Goal: Find specific page/section: Find specific page/section

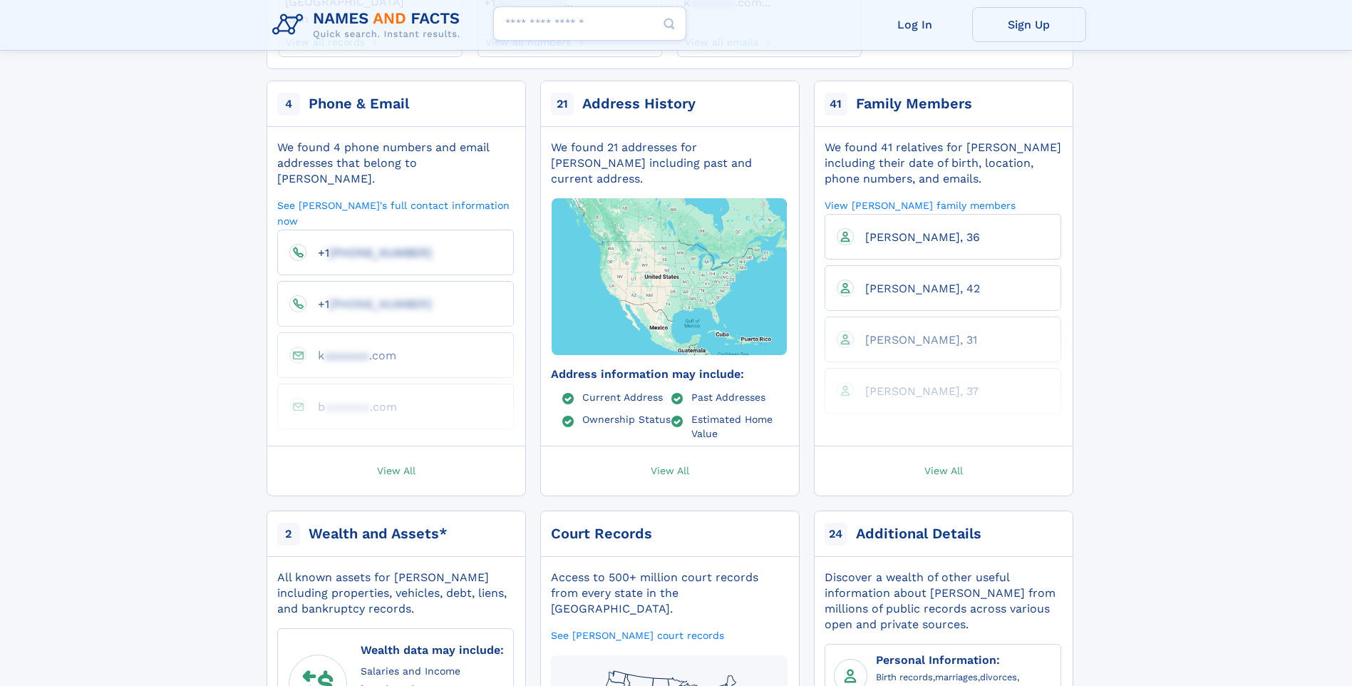
scroll to position [270, 0]
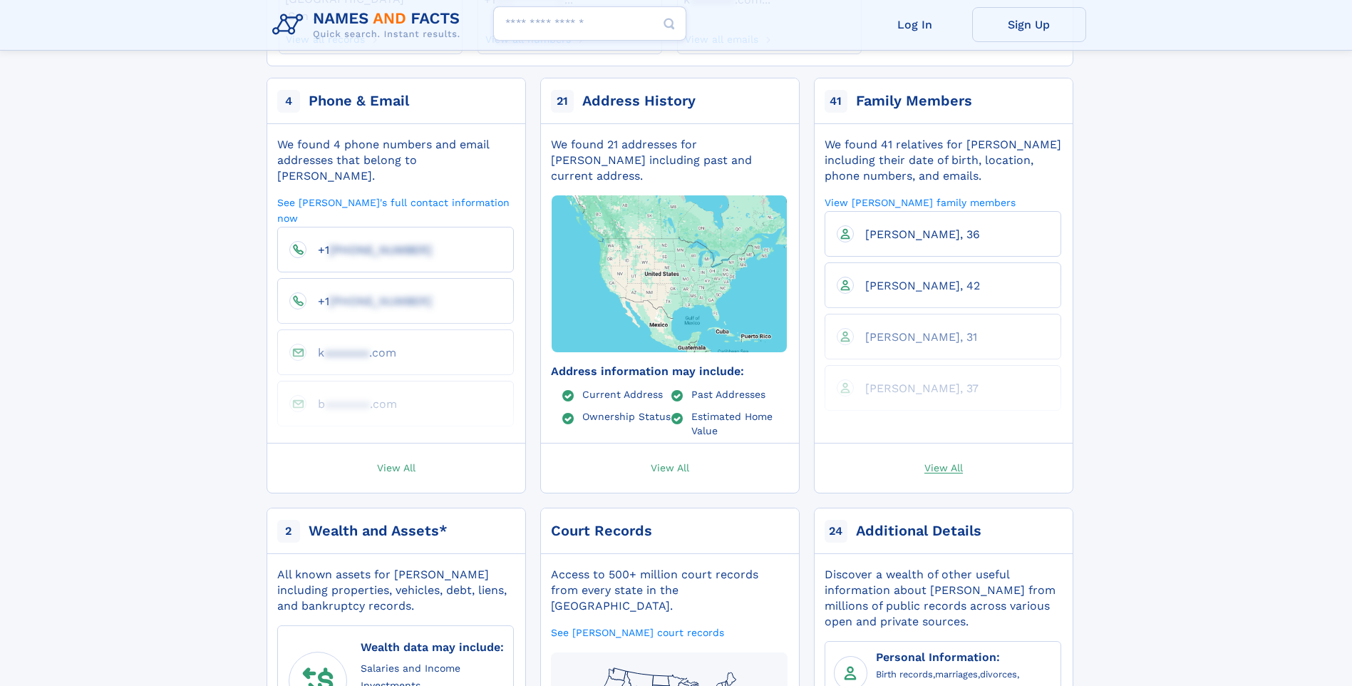
click at [949, 460] on span "View All" at bounding box center [943, 466] width 38 height 13
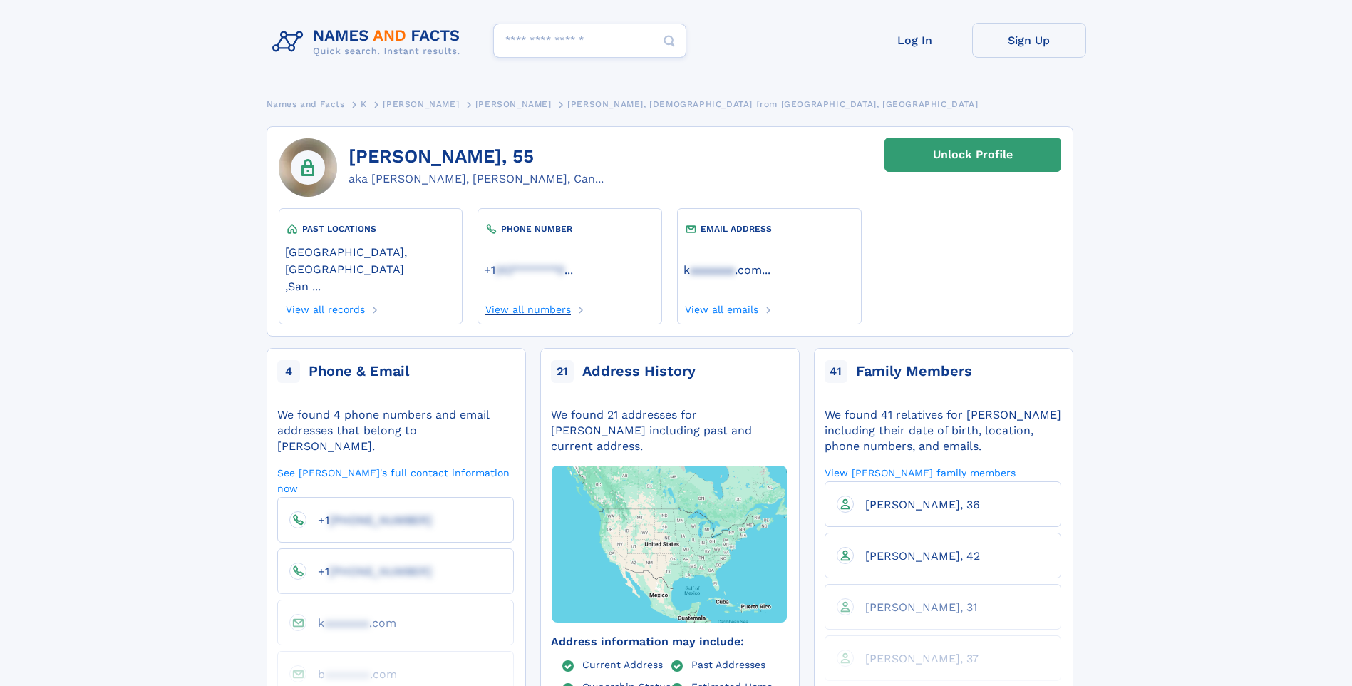
click at [542, 299] on link "View all numbers" at bounding box center [527, 307] width 87 height 16
